Goal: Use online tool/utility: Utilize a website feature to perform a specific function

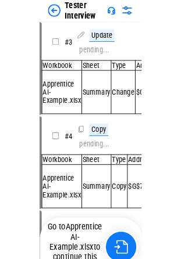
scroll to position [91, 0]
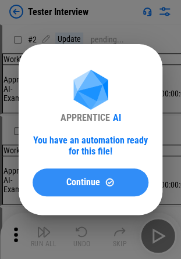
click at [67, 37] on button "Continue" at bounding box center [91, 183] width 116 height 28
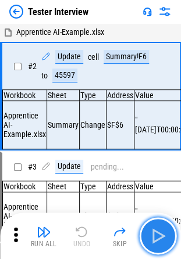
click at [151, 37] on button "button" at bounding box center [157, 236] width 37 height 37
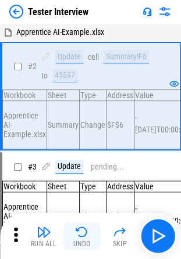
click at [90, 37] on button "Undo" at bounding box center [81, 236] width 37 height 28
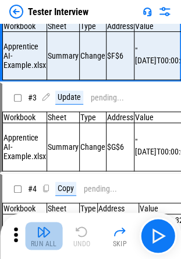
click at [41, 37] on img "button" at bounding box center [44, 232] width 14 height 14
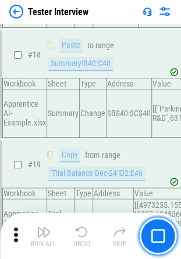
scroll to position [1921, 0]
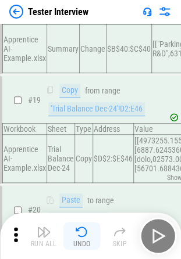
click at [80, 37] on img "button" at bounding box center [82, 232] width 14 height 14
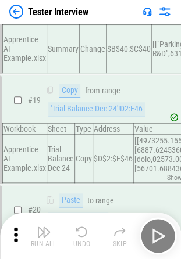
scroll to position [2159, 0]
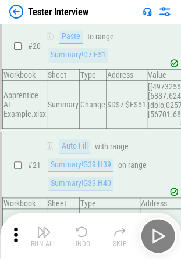
click at [80, 37] on img "button" at bounding box center [82, 232] width 14 height 14
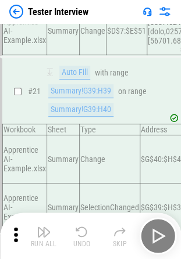
click at [80, 37] on div "Run All Undo Skip" at bounding box center [91, 236] width 169 height 37
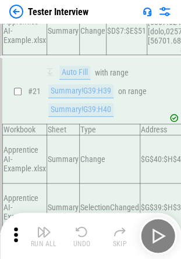
click at [80, 37] on div "Run All Undo Skip" at bounding box center [91, 236] width 169 height 37
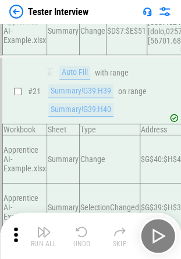
click at [80, 37] on div "Run All Undo Skip" at bounding box center [91, 236] width 169 height 37
click at [80, 37] on img "button" at bounding box center [82, 232] width 14 height 14
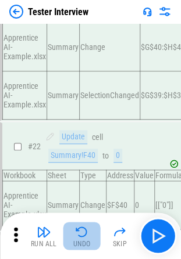
click at [80, 37] on img "button" at bounding box center [82, 232] width 14 height 14
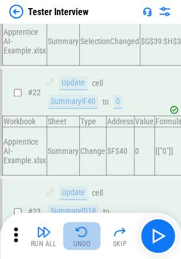
click at [80, 37] on img "button" at bounding box center [82, 232] width 14 height 14
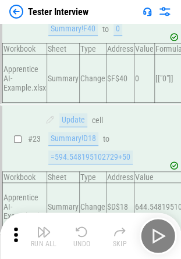
click at [80, 37] on img "button" at bounding box center [82, 232] width 14 height 14
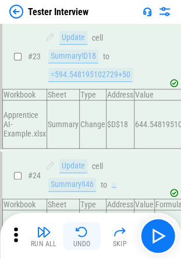
click at [80, 37] on img "button" at bounding box center [82, 232] width 14 height 14
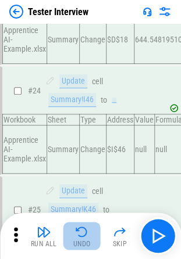
click at [80, 37] on img "button" at bounding box center [82, 232] width 14 height 14
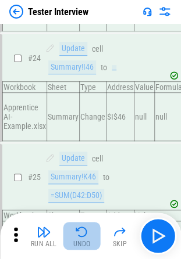
click at [80, 37] on img "button" at bounding box center [82, 232] width 14 height 14
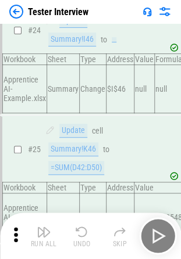
click at [80, 37] on div "Run All Undo Skip" at bounding box center [91, 236] width 169 height 37
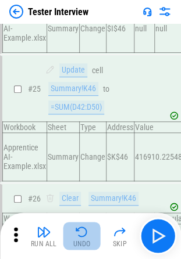
click at [80, 37] on img "button" at bounding box center [82, 232] width 14 height 14
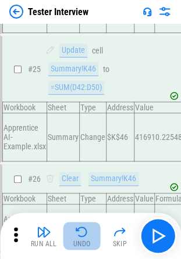
click at [80, 37] on img "button" at bounding box center [82, 232] width 14 height 14
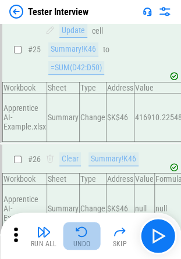
click at [80, 37] on img "button" at bounding box center [82, 232] width 14 height 14
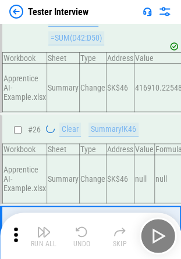
click at [80, 37] on img "button" at bounding box center [82, 232] width 14 height 14
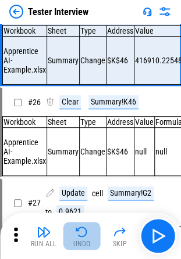
click at [80, 37] on img "button" at bounding box center [82, 232] width 14 height 14
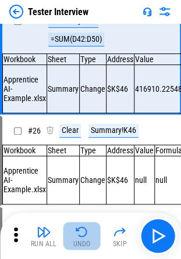
click at [80, 37] on img "button" at bounding box center [82, 232] width 14 height 14
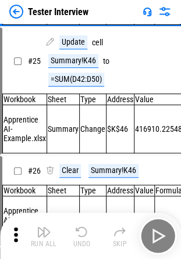
click at [80, 37] on img "button" at bounding box center [82, 232] width 14 height 14
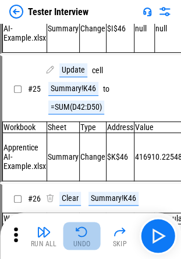
click at [80, 37] on img "button" at bounding box center [82, 232] width 14 height 14
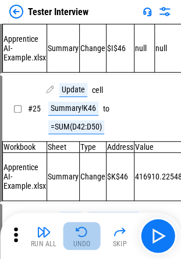
click at [80, 37] on div "Run All Undo Skip" at bounding box center [91, 236] width 169 height 37
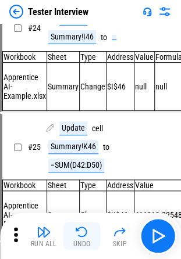
click at [80, 37] on img "button" at bounding box center [82, 232] width 14 height 14
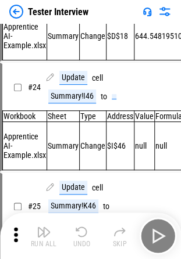
click at [80, 37] on div "Run All Undo Skip" at bounding box center [91, 236] width 169 height 37
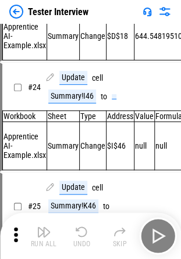
click at [80, 37] on div "Run All Undo Skip" at bounding box center [91, 236] width 169 height 37
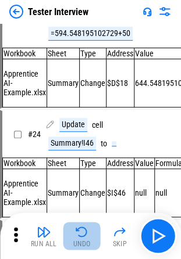
click at [80, 37] on img "button" at bounding box center [82, 232] width 14 height 14
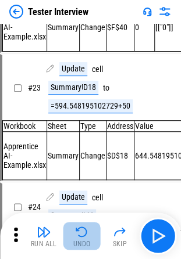
click at [80, 37] on img "button" at bounding box center [82, 232] width 14 height 14
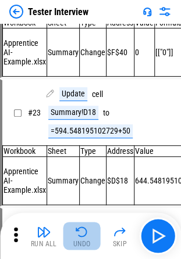
click at [80, 37] on div "Run All Undo Skip" at bounding box center [91, 236] width 169 height 37
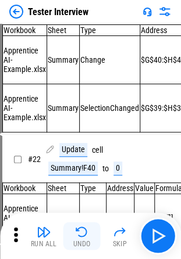
click at [80, 37] on img "button" at bounding box center [82, 232] width 14 height 14
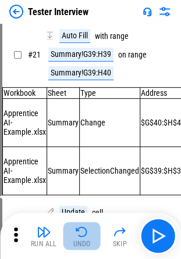
click at [80, 37] on img "button" at bounding box center [82, 232] width 14 height 14
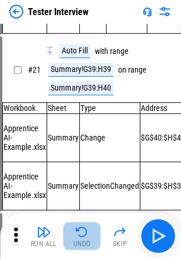
click at [80, 37] on img "button" at bounding box center [82, 232] width 14 height 14
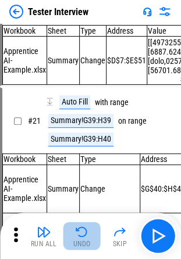
click at [80, 37] on div "Run All Undo Skip" at bounding box center [91, 236] width 169 height 37
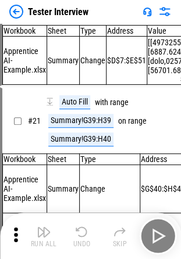
click at [80, 37] on div "Run All Undo Skip" at bounding box center [91, 236] width 169 height 37
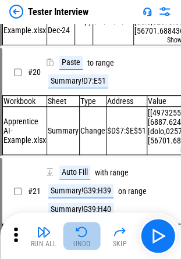
click at [80, 37] on img "button" at bounding box center [82, 232] width 14 height 14
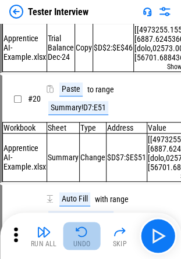
click at [80, 37] on img "button" at bounding box center [82, 232] width 14 height 14
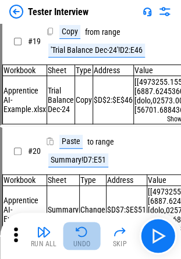
click at [80, 37] on img "button" at bounding box center [82, 232] width 14 height 14
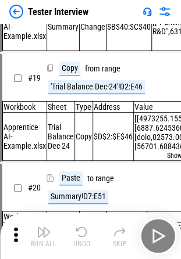
click at [80, 37] on img "button" at bounding box center [82, 232] width 14 height 14
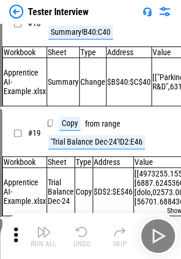
click at [80, 37] on div "Run All Undo Skip" at bounding box center [91, 236] width 169 height 37
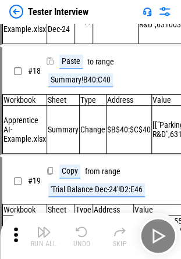
click at [80, 37] on img "button" at bounding box center [82, 232] width 14 height 14
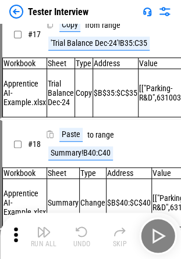
click at [80, 37] on img "button" at bounding box center [82, 232] width 14 height 14
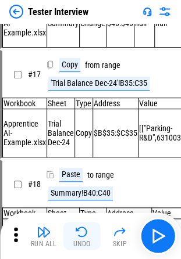
click at [80, 37] on img "button" at bounding box center [82, 232] width 14 height 14
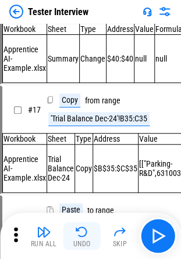
click at [80, 37] on div "Run All Undo Skip" at bounding box center [91, 236] width 169 height 37
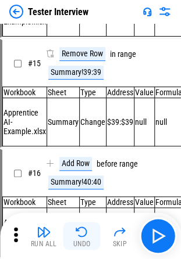
click at [80, 37] on img "button" at bounding box center [82, 232] width 14 height 14
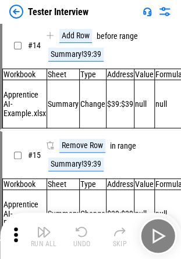
click at [80, 37] on img "button" at bounding box center [82, 232] width 14 height 14
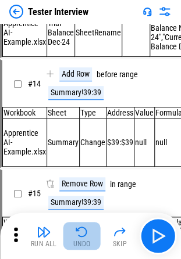
click at [80, 37] on img "button" at bounding box center [82, 232] width 14 height 14
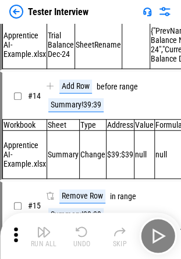
click at [80, 37] on div "Run All Undo Skip" at bounding box center [91, 236] width 169 height 37
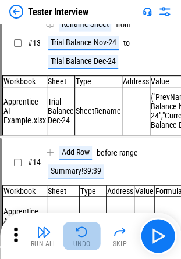
click at [80, 37] on img "button" at bounding box center [82, 232] width 14 height 14
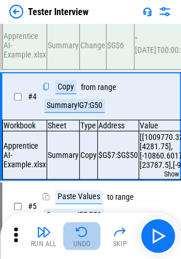
click at [95, 37] on button "Undo" at bounding box center [81, 236] width 37 height 28
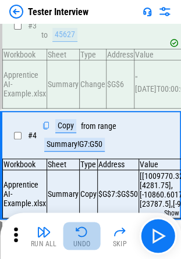
click at [95, 37] on button "Undo" at bounding box center [81, 236] width 37 height 28
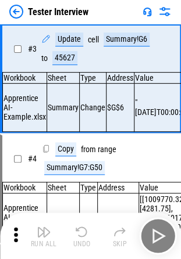
click at [95, 37] on div "Run All Undo Skip" at bounding box center [91, 236] width 169 height 37
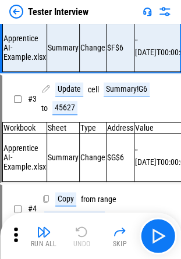
scroll to position [8, 0]
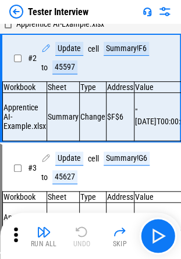
click at [95, 37] on div "Run All Undo Skip" at bounding box center [91, 236] width 169 height 37
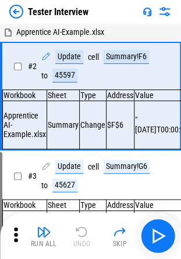
click at [95, 37] on div "Run All Undo Skip" at bounding box center [91, 236] width 169 height 37
click at [87, 37] on div "Run All Undo Skip" at bounding box center [91, 236] width 169 height 37
